Goal: Information Seeking & Learning: Understand process/instructions

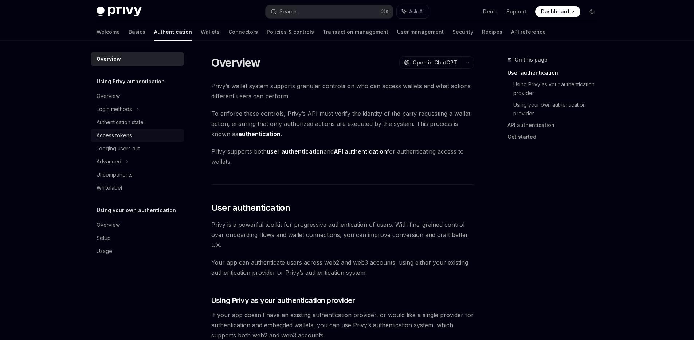
click at [102, 137] on div "Access tokens" at bounding box center [114, 135] width 35 height 9
type textarea "*"
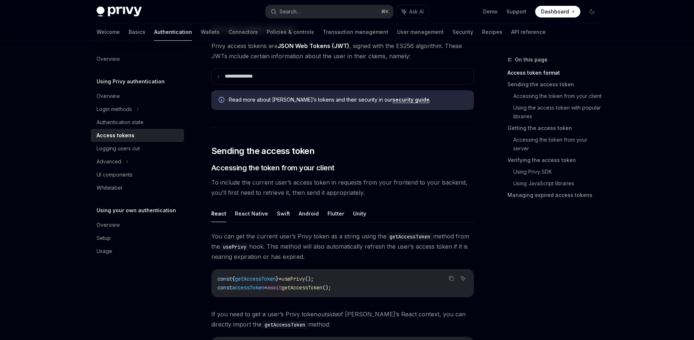
scroll to position [203, 0]
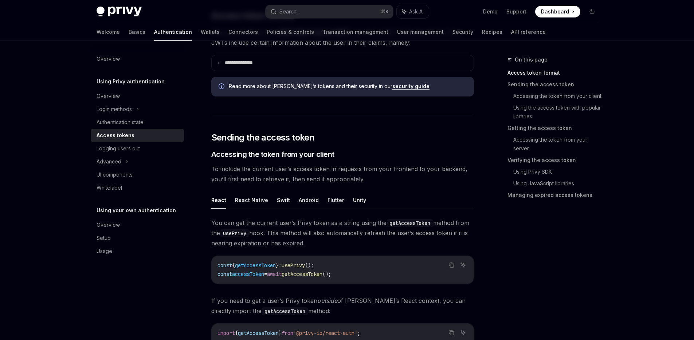
click at [254, 274] on span "accessToken" at bounding box center [248, 274] width 32 height 7
click at [264, 274] on span "accessToken" at bounding box center [248, 274] width 32 height 7
click at [269, 269] on code "const { getAccessToken } = usePrivy (); const accessToken = await getAccessToke…" at bounding box center [342, 269] width 250 height 17
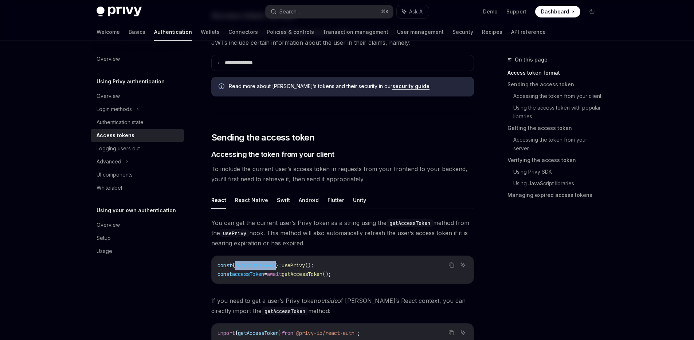
click at [269, 269] on code "const { getAccessToken } = usePrivy (); const accessToken = await getAccessToke…" at bounding box center [342, 269] width 250 height 17
click at [260, 269] on code "const { getAccessToken } = usePrivy (); const accessToken = await getAccessToke…" at bounding box center [342, 269] width 250 height 17
click at [262, 266] on span "getAccessToken" at bounding box center [255, 265] width 41 height 7
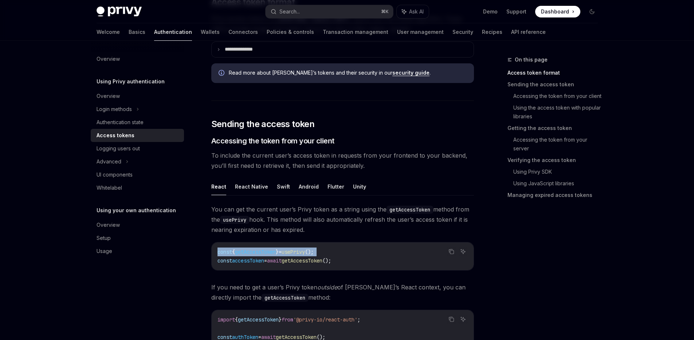
scroll to position [217, 0]
click at [264, 259] on span "accessToken" at bounding box center [248, 260] width 32 height 7
click at [255, 254] on span "getAccessToken" at bounding box center [255, 251] width 41 height 7
click at [252, 259] on span "accessToken" at bounding box center [248, 260] width 32 height 7
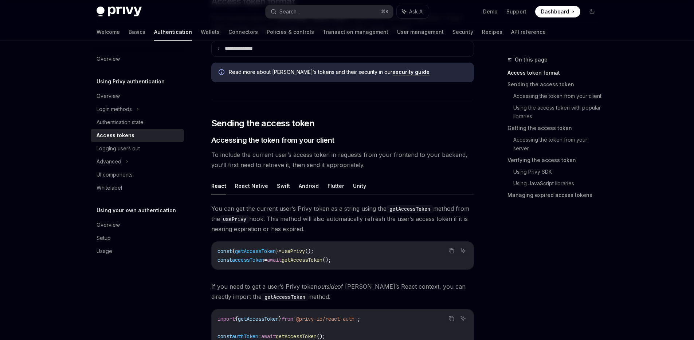
click at [264, 252] on span "getAccessToken" at bounding box center [255, 251] width 41 height 7
click at [247, 260] on span "accessToken" at bounding box center [248, 260] width 32 height 7
click at [282, 259] on span "await" at bounding box center [274, 260] width 15 height 7
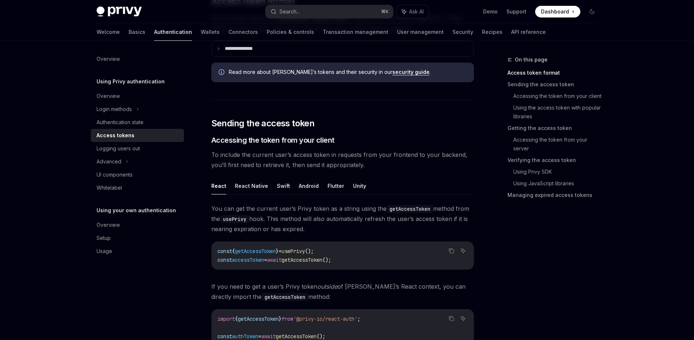
click at [263, 261] on span "accessToken" at bounding box center [248, 260] width 32 height 7
click at [260, 253] on span "getAccessToken" at bounding box center [255, 251] width 41 height 7
click at [251, 258] on span "accessToken" at bounding box center [248, 260] width 32 height 7
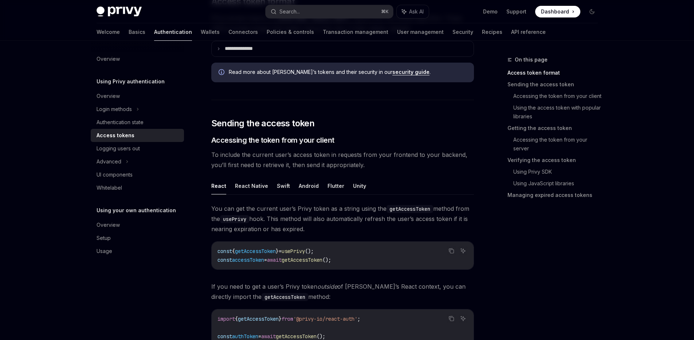
click at [255, 254] on span "getAccessToken" at bounding box center [255, 251] width 41 height 7
click at [252, 259] on span "accessToken" at bounding box center [248, 260] width 32 height 7
click at [255, 251] on span "getAccessToken" at bounding box center [255, 251] width 41 height 7
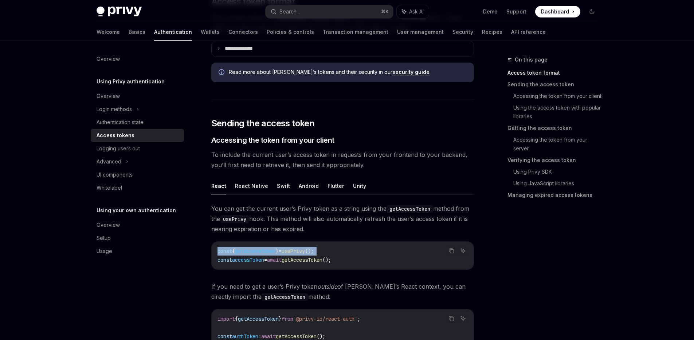
click at [255, 251] on span "getAccessToken" at bounding box center [255, 251] width 41 height 7
copy code "const { getAccessToken } = usePrivy ();"
